Goal: Navigation & Orientation: Find specific page/section

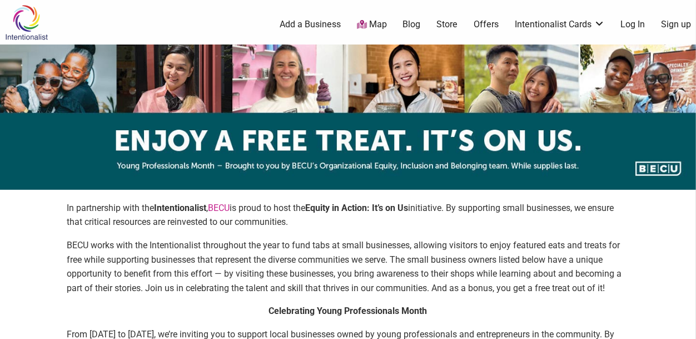
click at [633, 25] on link "Log In" at bounding box center [633, 24] width 24 height 12
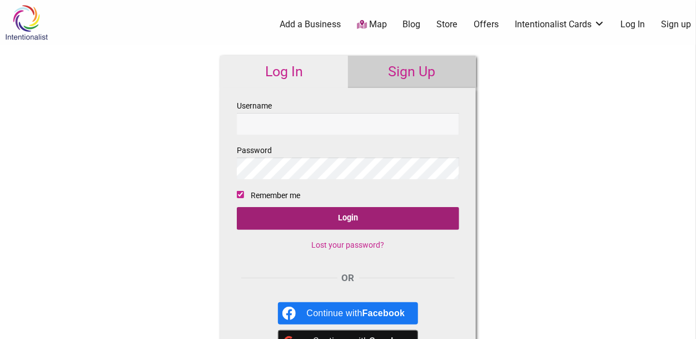
type input "[EMAIL_ADDRESS][DOMAIN_NAME]"
click at [316, 210] on input "Login" at bounding box center [348, 218] width 222 height 23
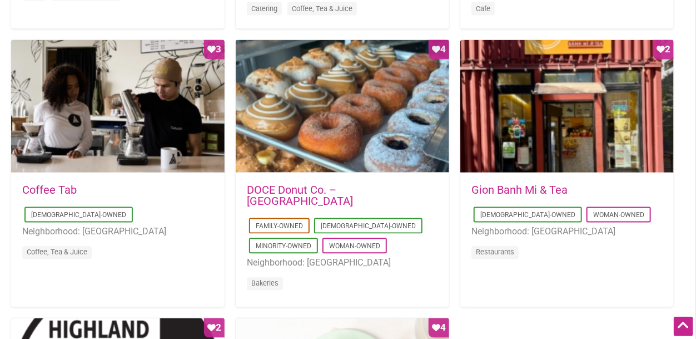
scroll to position [817, 0]
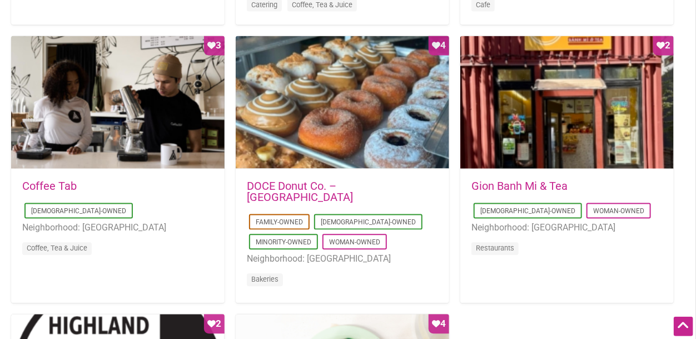
click at [345, 117] on div "Favorite Count 4" at bounding box center [343, 102] width 214 height 133
